Goal: Find specific page/section: Find specific page/section

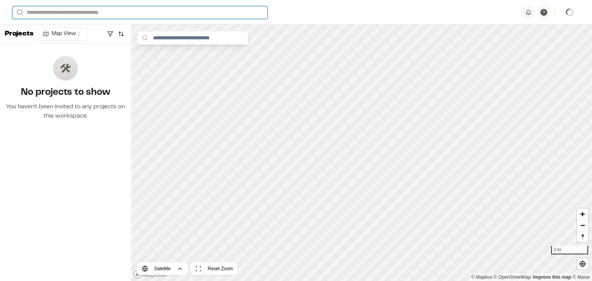
click at [70, 10] on input "Search" at bounding box center [139, 12] width 255 height 13
type input "*"
type input "****"
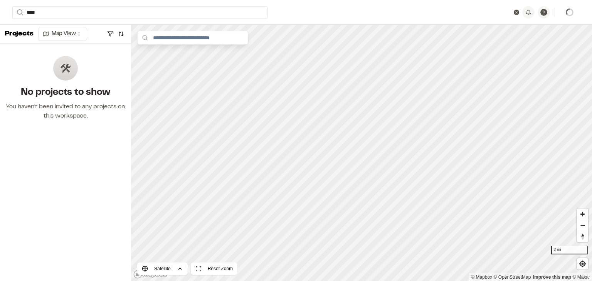
click at [97, 196] on div "Projects Map View No projects to show You haven't been invited to any projects …" at bounding box center [65, 153] width 131 height 256
